Goal: Information Seeking & Learning: Learn about a topic

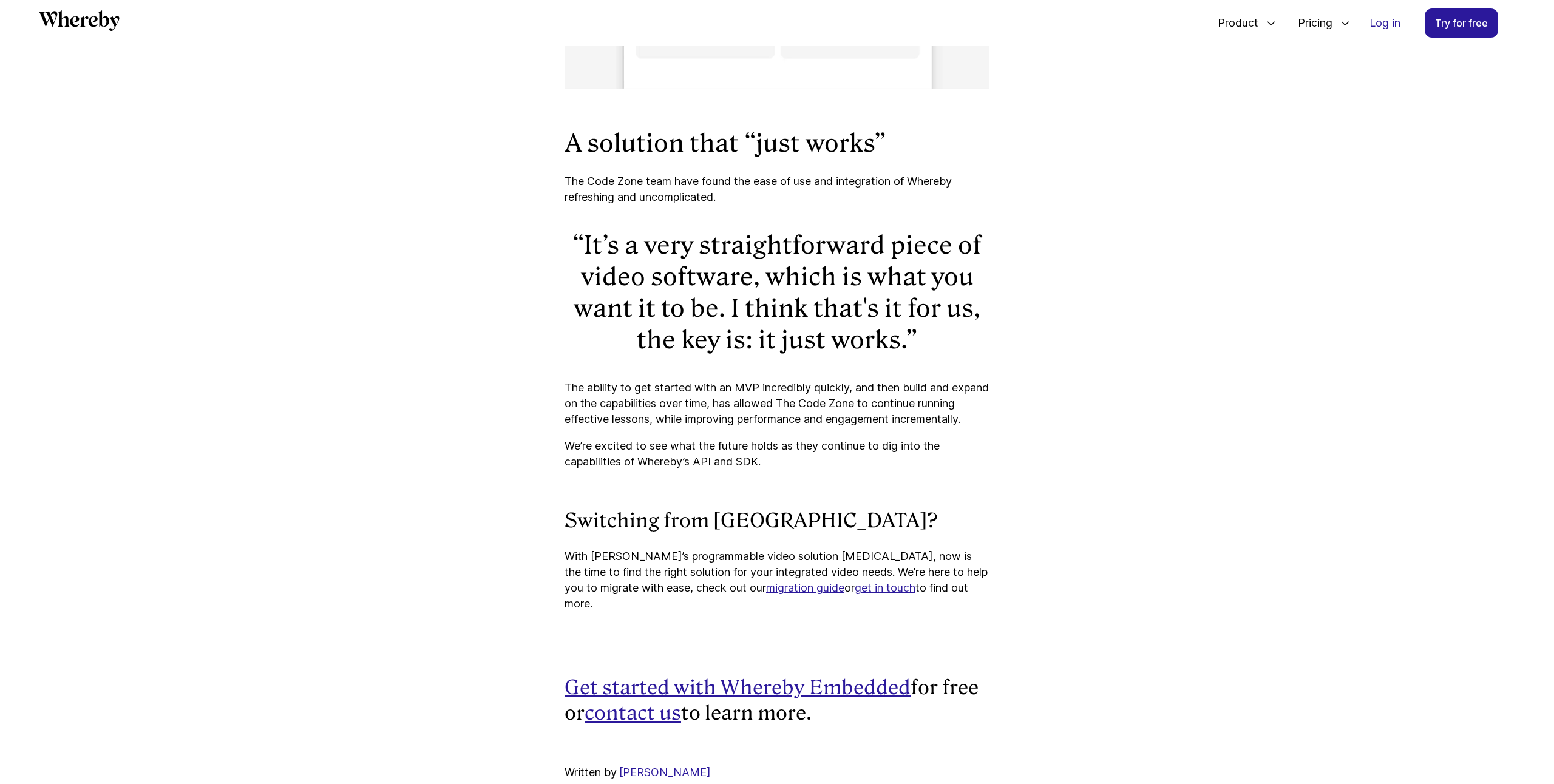
scroll to position [4980, 0]
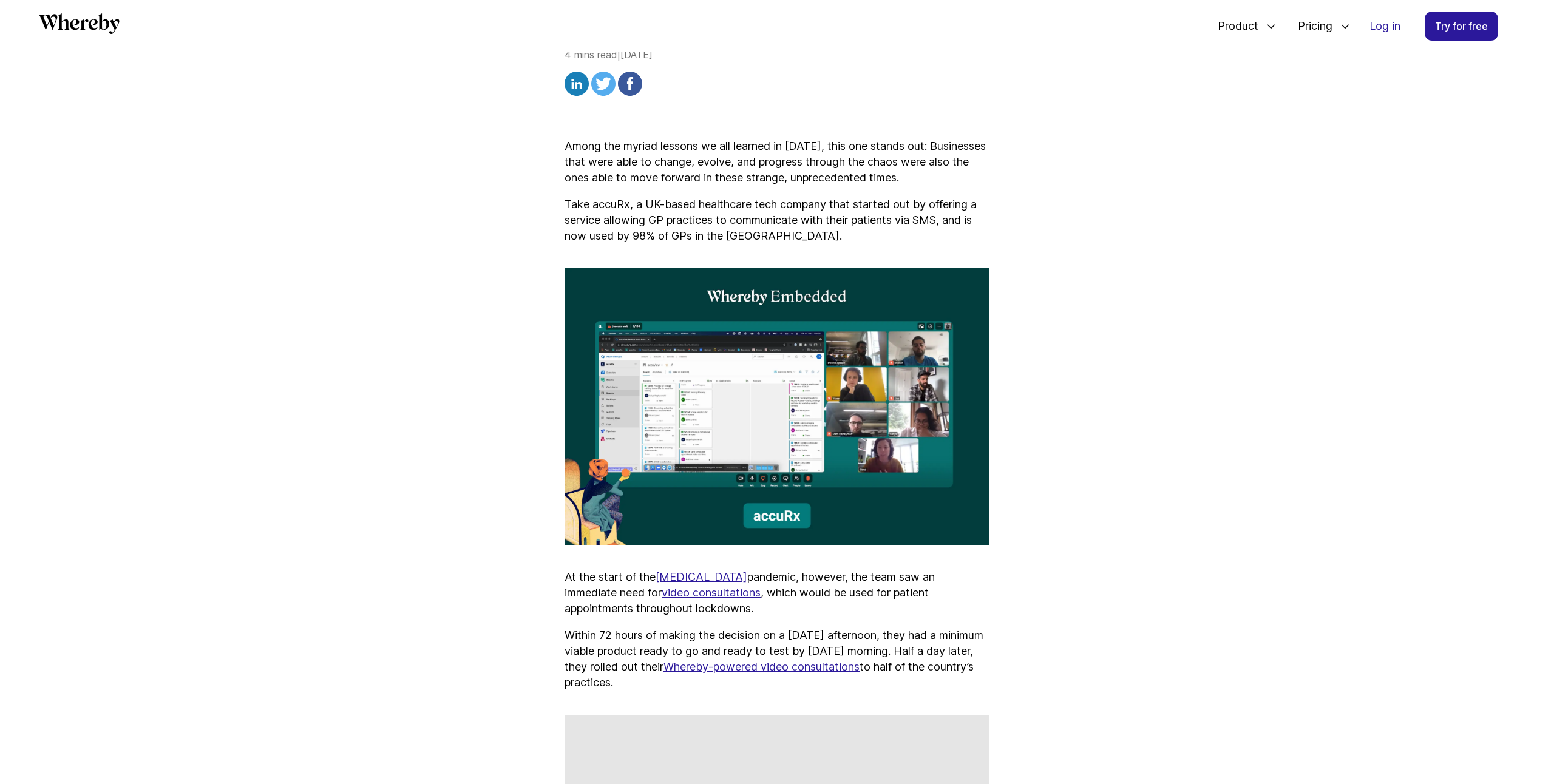
scroll to position [460, 0]
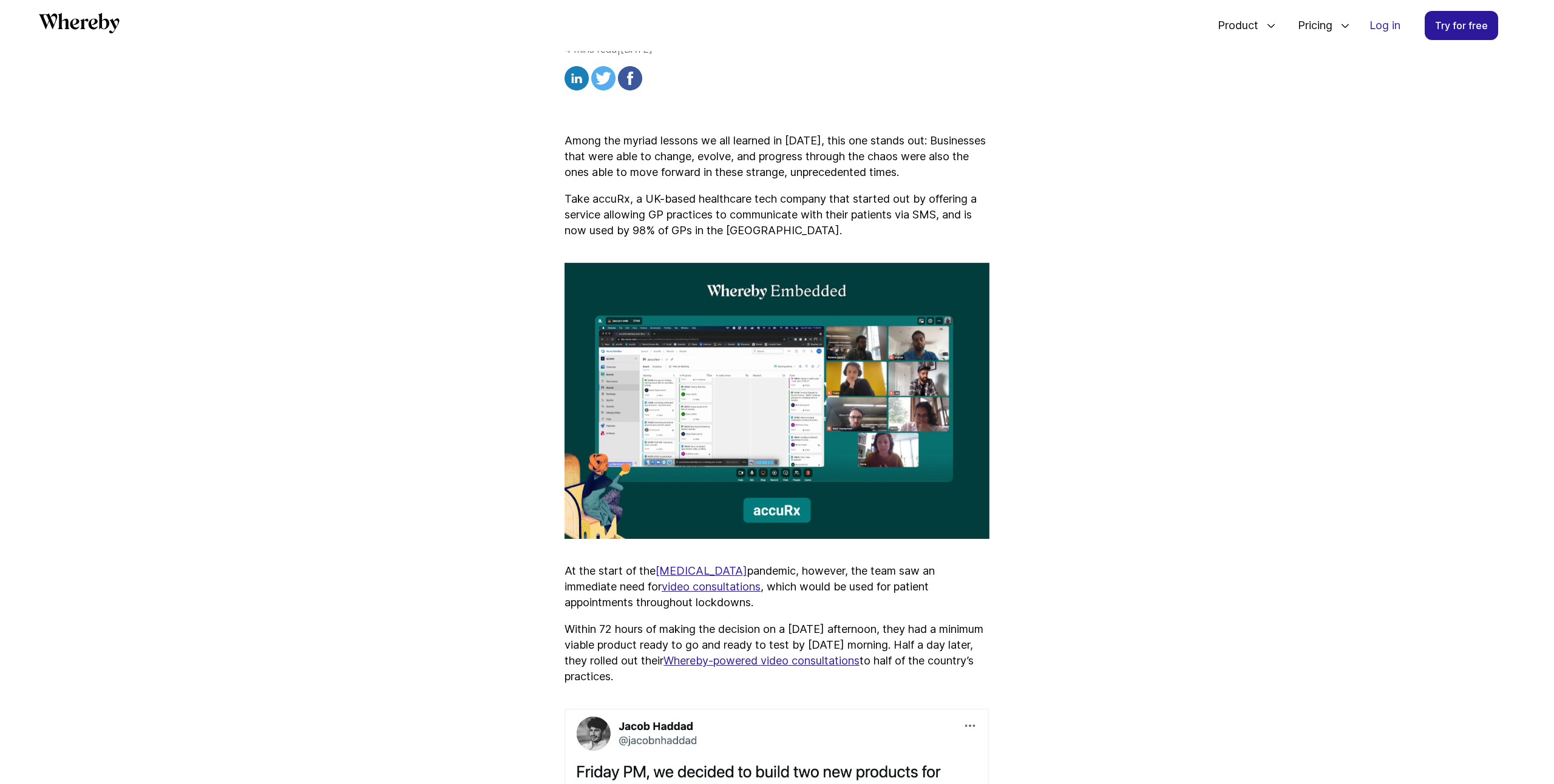
click at [763, 376] on img at bounding box center [777, 401] width 425 height 277
click at [757, 386] on img at bounding box center [777, 401] width 425 height 277
click at [826, 432] on img at bounding box center [777, 401] width 425 height 277
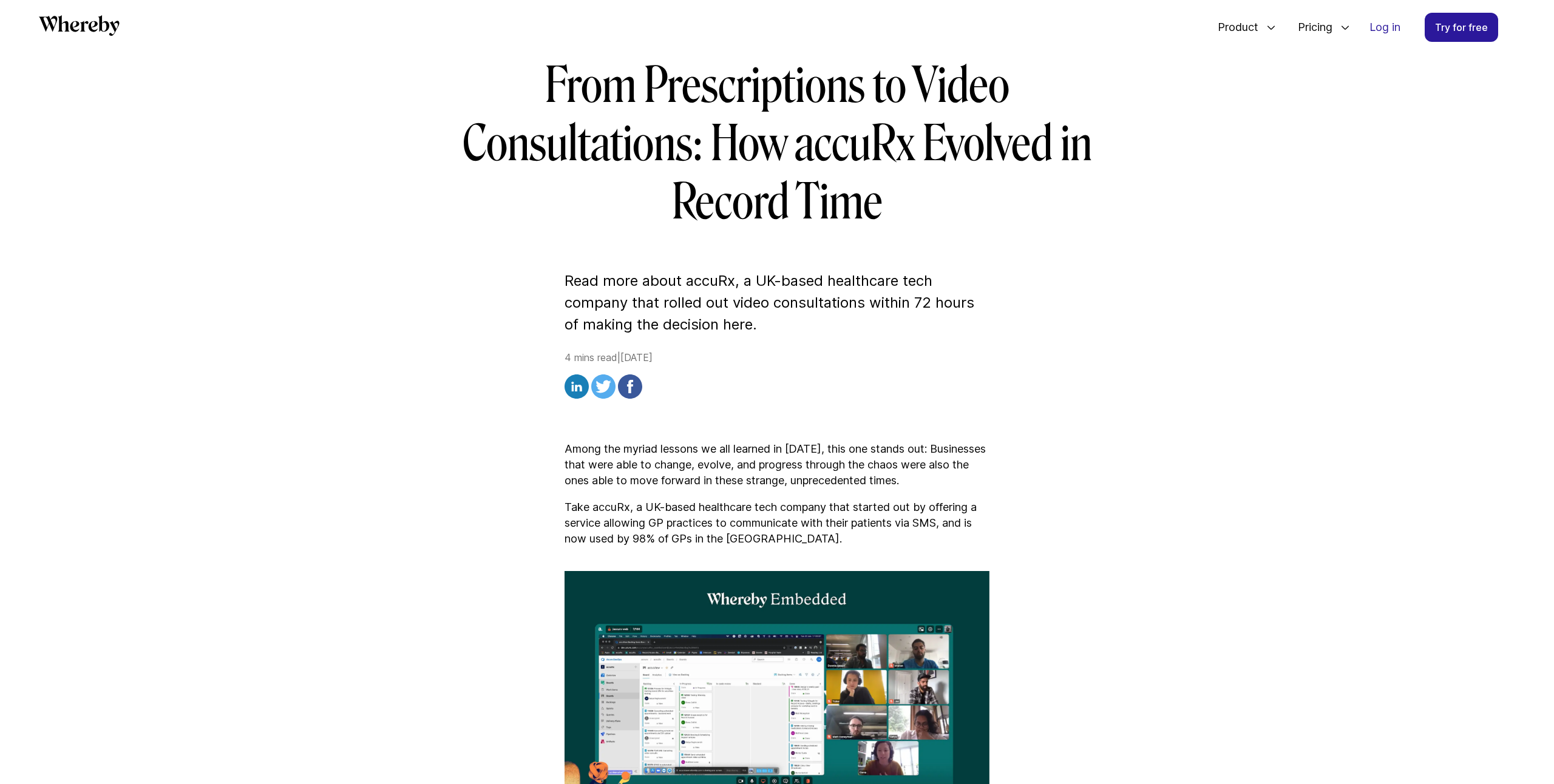
scroll to position [359, 0]
